Goal: Transaction & Acquisition: Purchase product/service

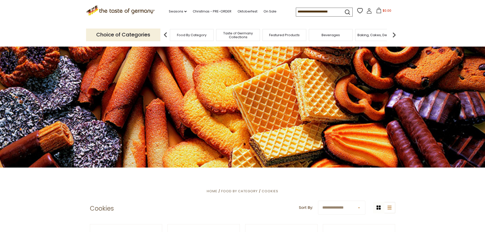
scroll to position [110, 0]
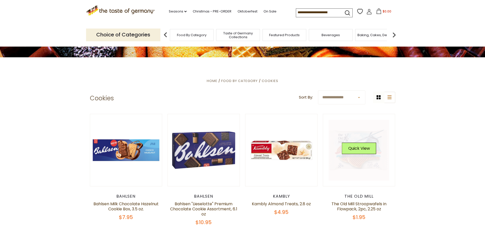
click at [368, 171] on link at bounding box center [359, 150] width 61 height 61
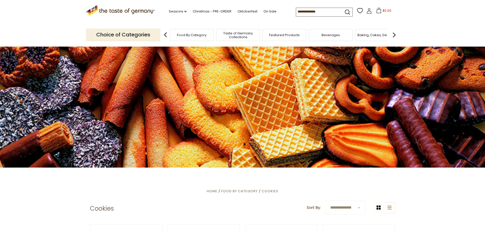
scroll to position [110, 0]
